Goal: Navigation & Orientation: Understand site structure

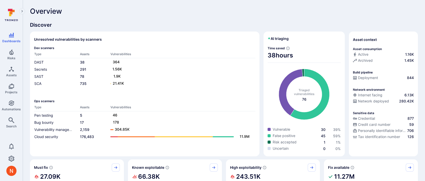
click at [189, 88] on div "Dev scanners Type Assets Vulnerabilities DAST 38 364 Secrets 291 1.56K SAST 78 …" at bounding box center [144, 72] width 221 height 53
click at [5, 106] on link "Automations" at bounding box center [11, 105] width 23 height 15
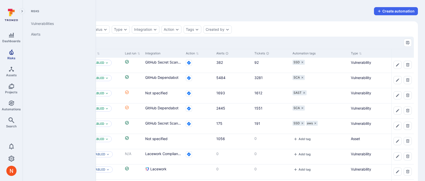
click at [14, 57] on span "Risks" at bounding box center [11, 58] width 8 height 4
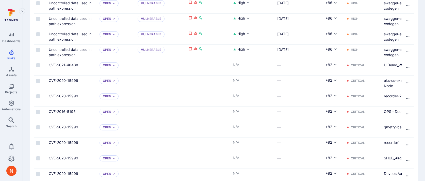
scroll to position [415, 0]
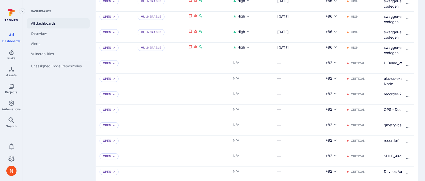
click at [43, 25] on link "All dashboards" at bounding box center [58, 23] width 63 height 10
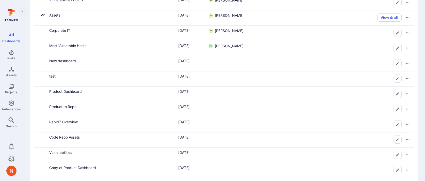
scroll to position [126, 0]
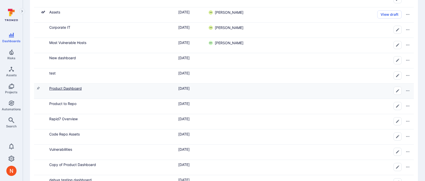
click at [70, 87] on link "Product Dashboard" at bounding box center [65, 88] width 32 height 4
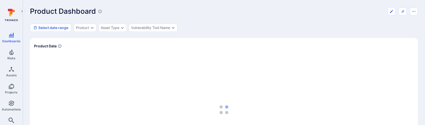
click at [223, 13] on div "Product Dashboard" at bounding box center [224, 11] width 388 height 8
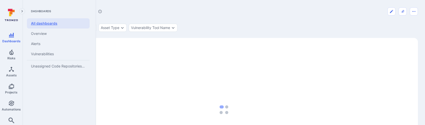
click at [53, 25] on link "All dashboards" at bounding box center [58, 23] width 63 height 10
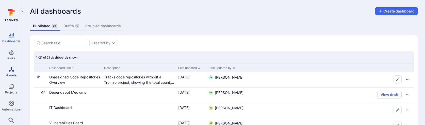
click at [12, 72] on link "Assets" at bounding box center [11, 71] width 23 height 15
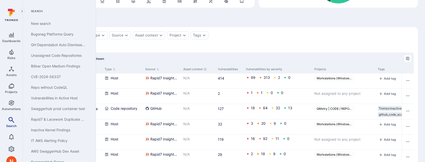
click at [12, 120] on icon "Search" at bounding box center [11, 120] width 6 height 6
